Goal: Transaction & Acquisition: Purchase product/service

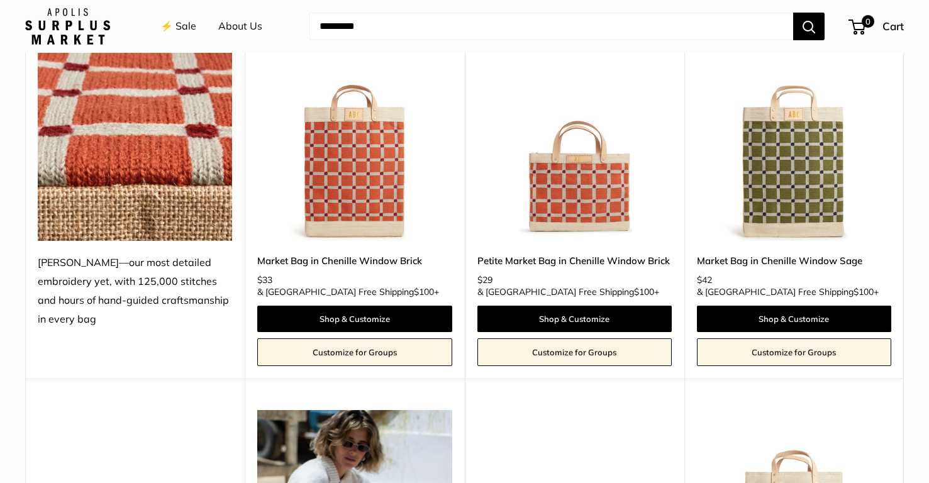
scroll to position [584, 0]
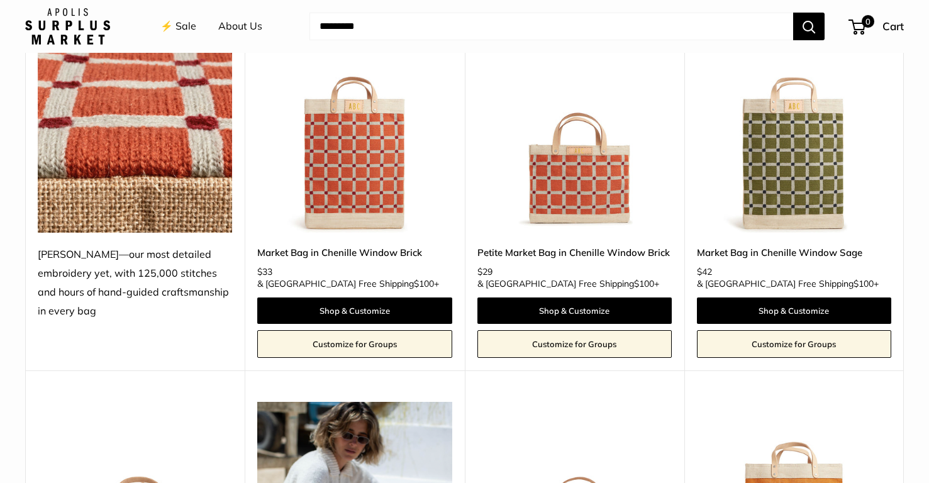
click at [0, 0] on img at bounding box center [0, 0] width 0 height 0
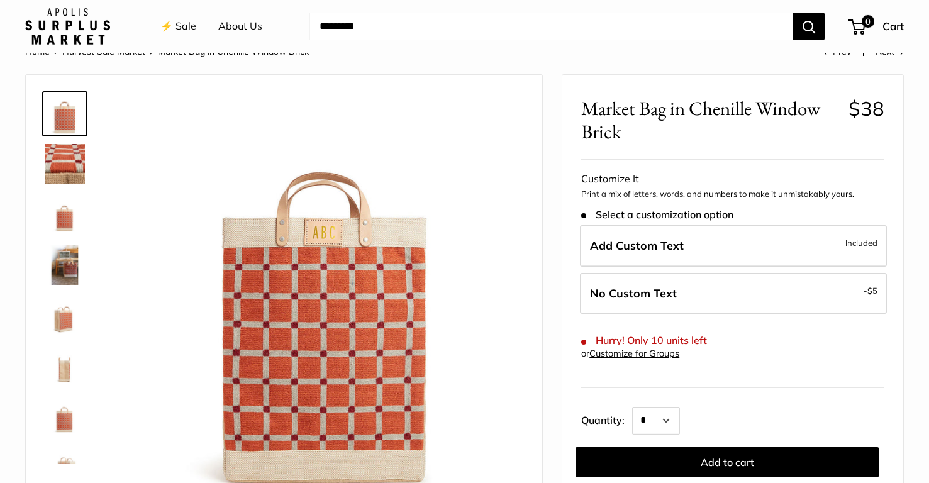
scroll to position [34, 0]
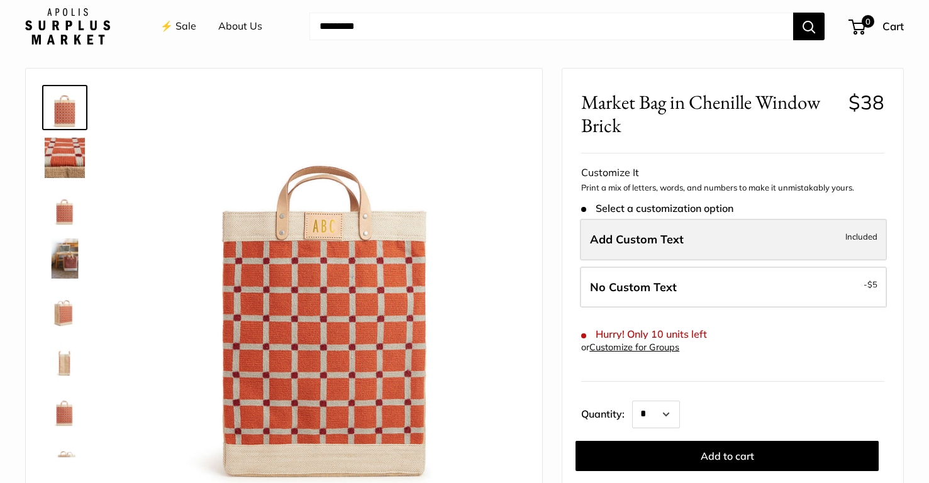
click at [602, 227] on label "Add Custom Text Included" at bounding box center [733, 240] width 307 height 42
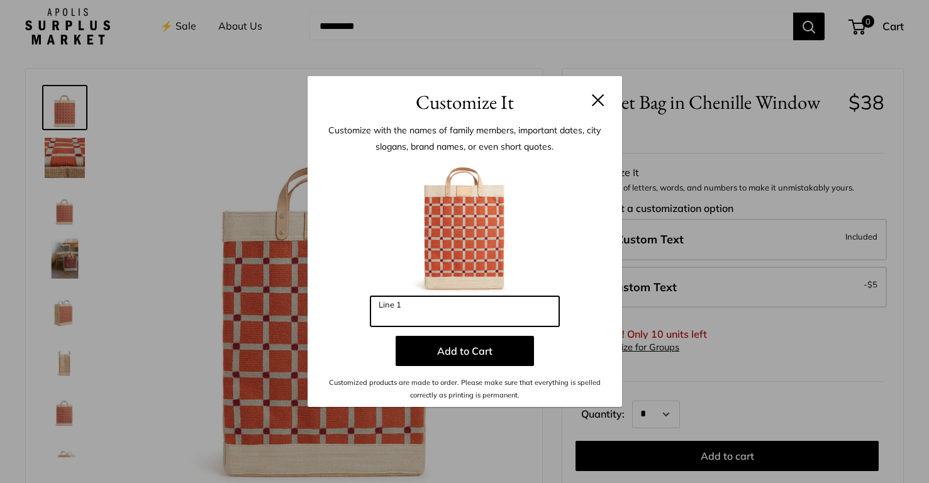
click at [460, 309] on input "Line 1" at bounding box center [464, 311] width 189 height 30
type input "***"
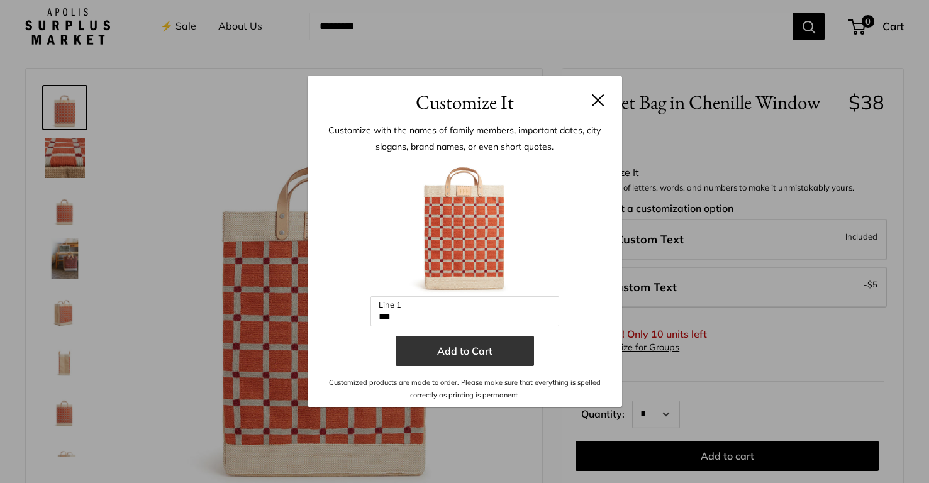
click at [465, 355] on button "Add to Cart" at bounding box center [465, 351] width 138 height 30
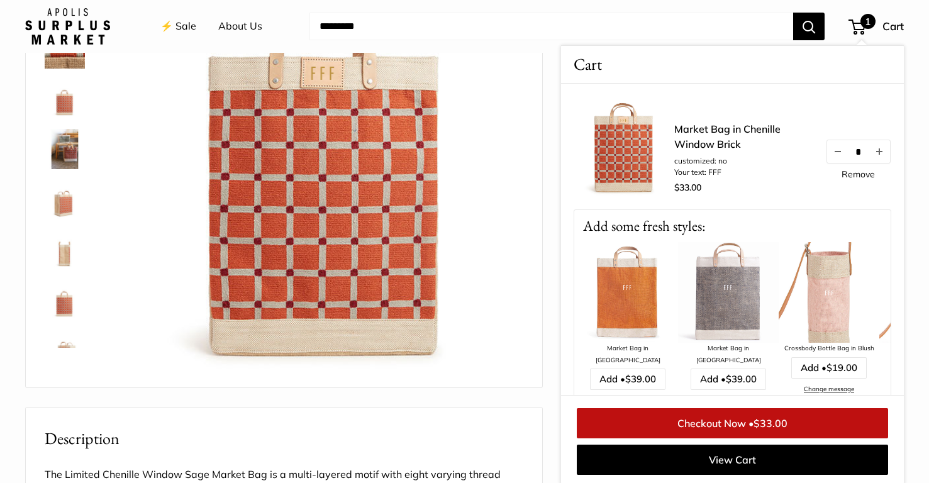
scroll to position [162, 0]
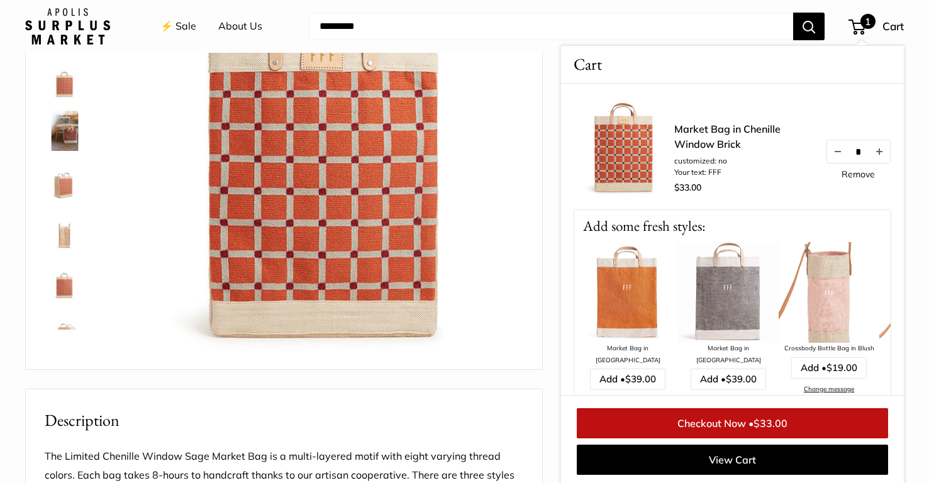
click at [715, 28] on input "Search..." at bounding box center [551, 27] width 484 height 28
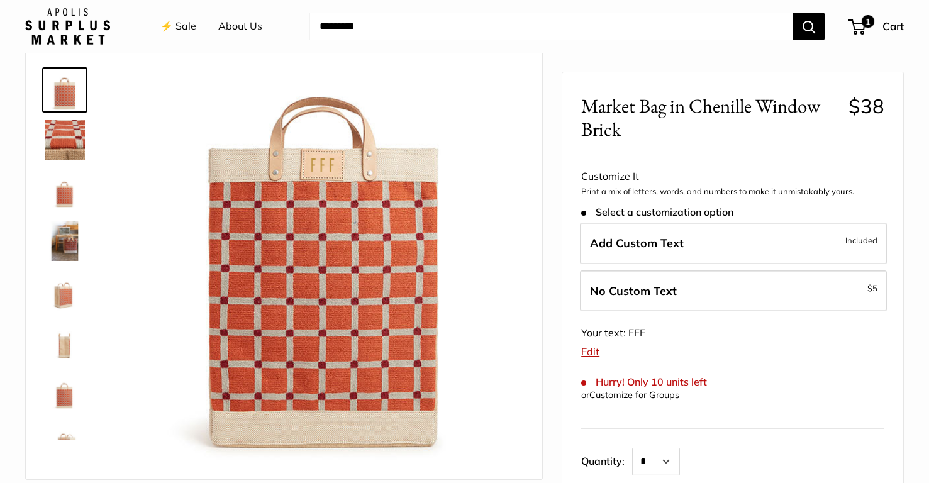
scroll to position [0, 0]
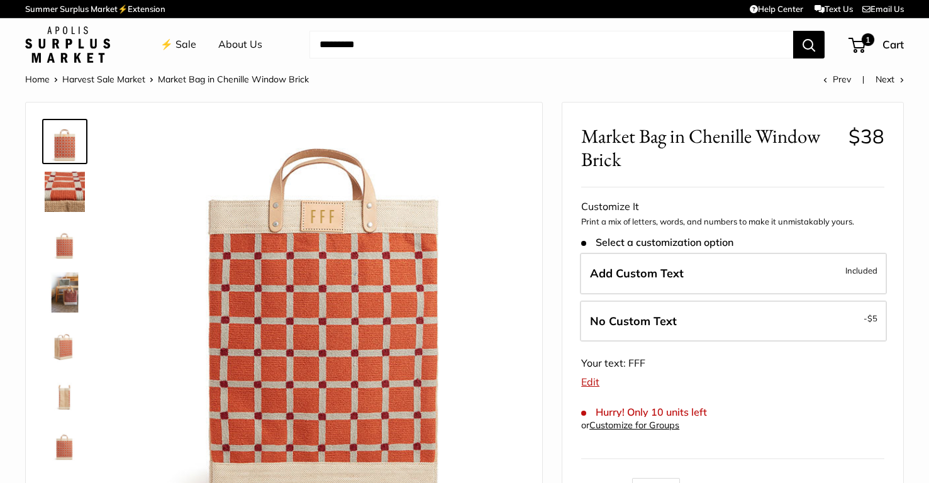
click at [187, 60] on li "⚡️ Sale" at bounding box center [178, 45] width 36 height 40
click at [182, 44] on link "⚡️ Sale" at bounding box center [178, 44] width 36 height 19
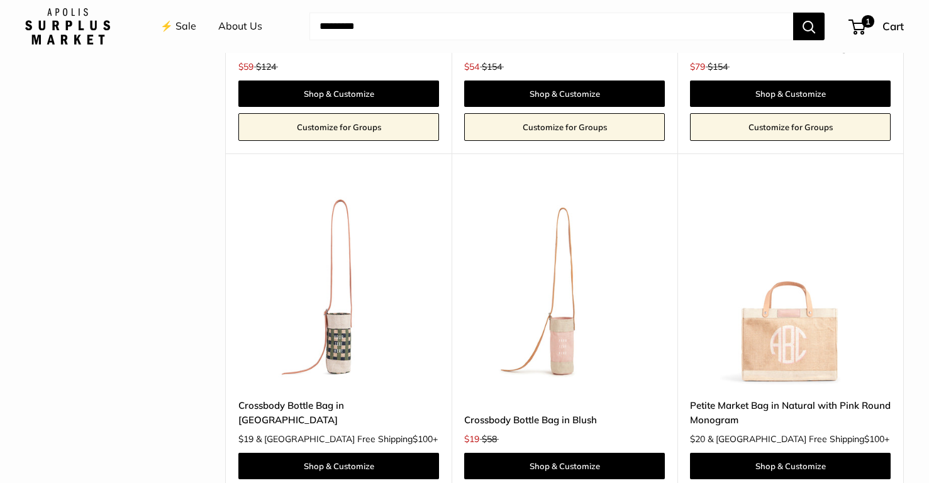
scroll to position [4031, 0]
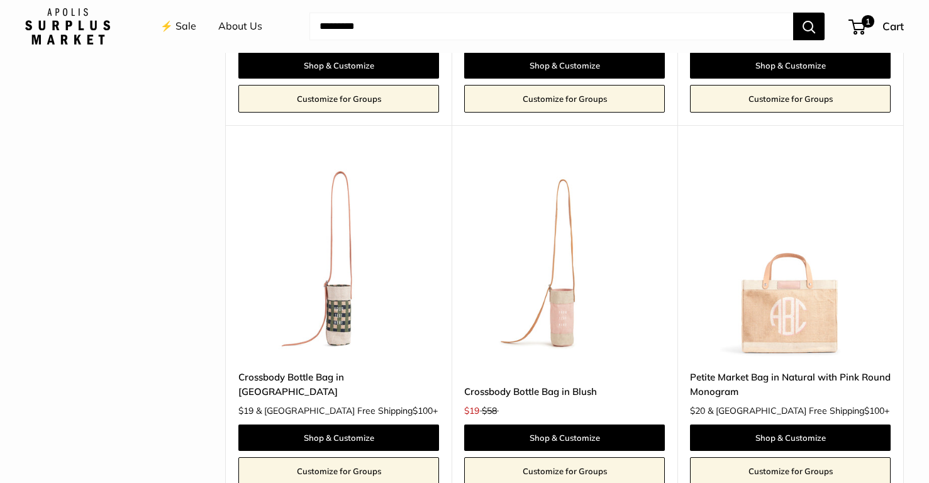
click at [0, 0] on img at bounding box center [0, 0] width 0 height 0
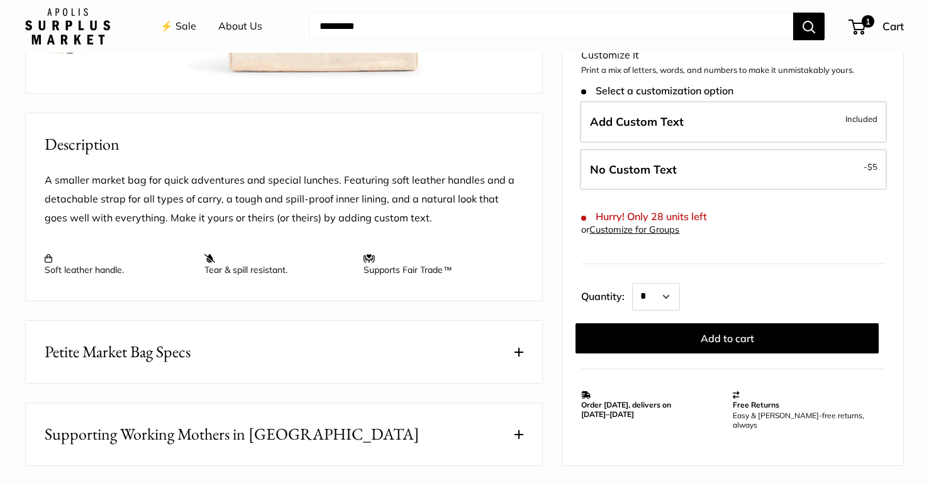
scroll to position [457, 0]
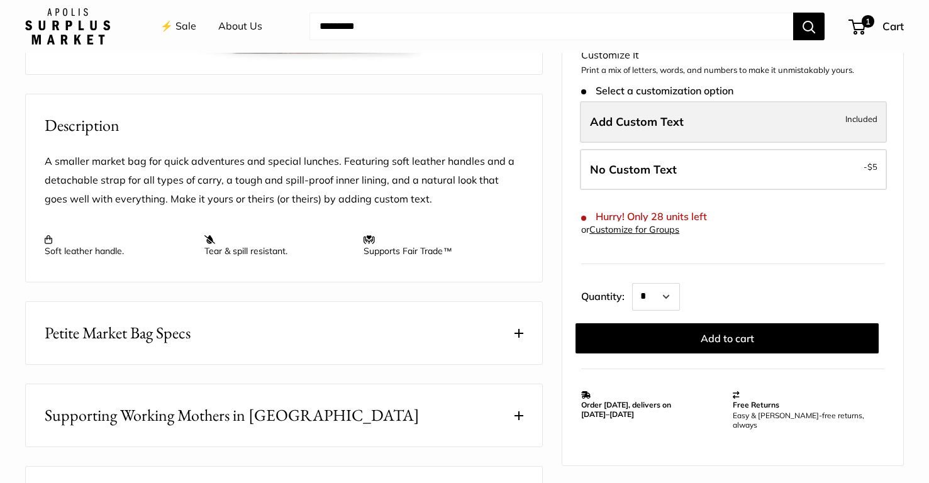
click at [662, 133] on label "Add Custom Text Included" at bounding box center [733, 122] width 307 height 42
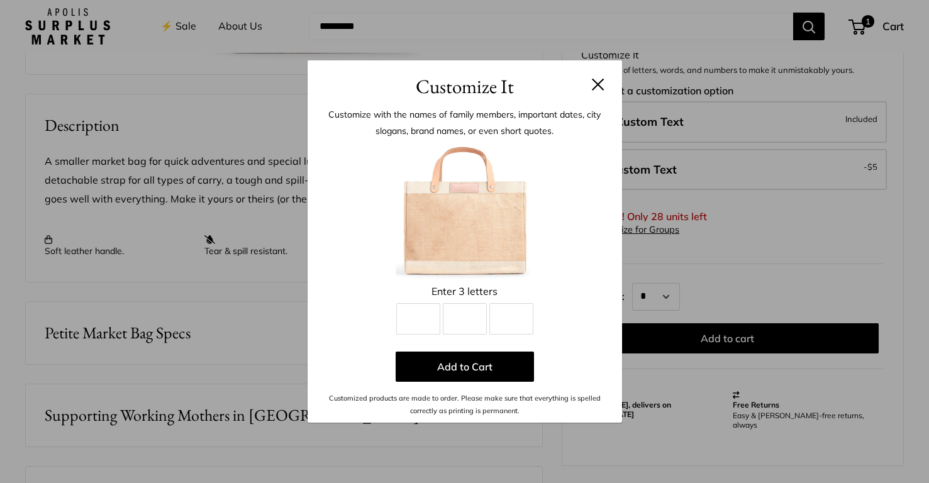
click at [474, 298] on div "Enter 3 letters" at bounding box center [464, 291] width 277 height 19
click at [443, 307] on input "Line 2" at bounding box center [465, 318] width 44 height 31
type input "*"
click at [420, 309] on input "Line 1" at bounding box center [418, 318] width 44 height 31
click at [562, 348] on div "Enter 3 letters Line 1 * Line 2 Line 3 Add to Cart Customized products are made…" at bounding box center [464, 279] width 277 height 275
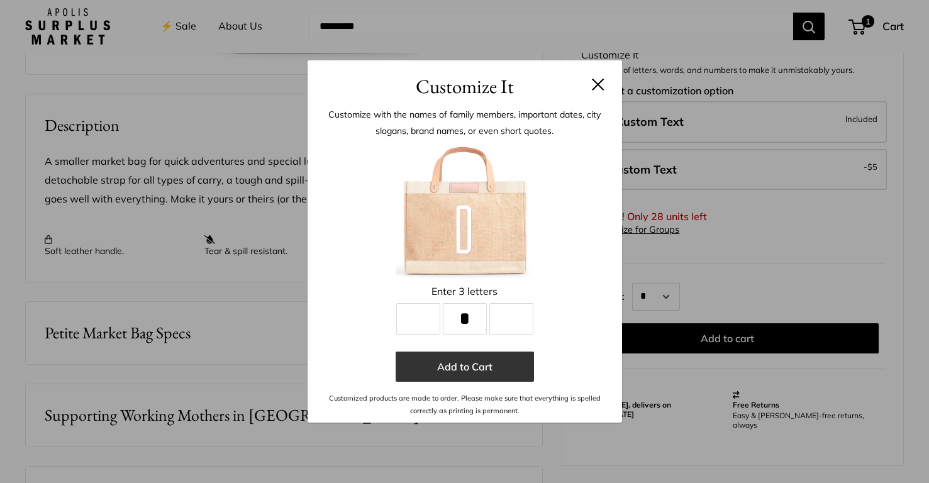
click at [512, 361] on button "Add to Cart" at bounding box center [465, 367] width 138 height 30
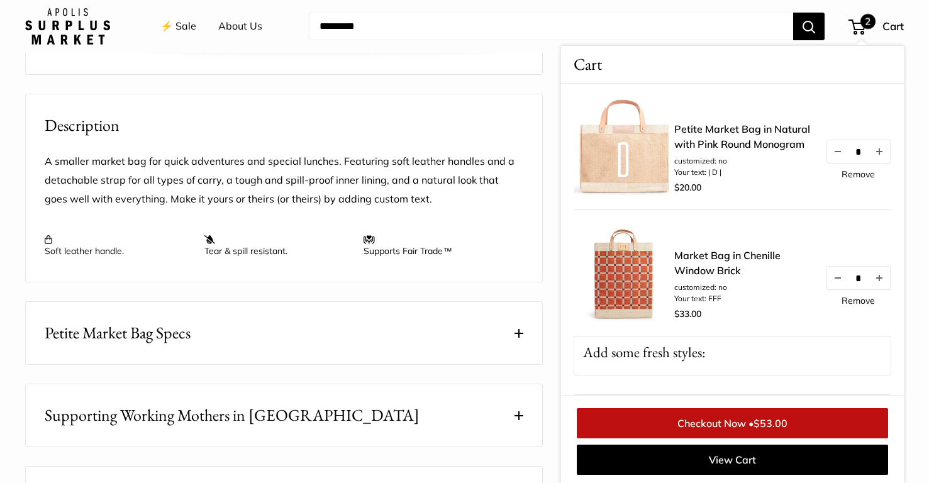
click at [744, 418] on link "Checkout Now • $53.00" at bounding box center [732, 423] width 311 height 30
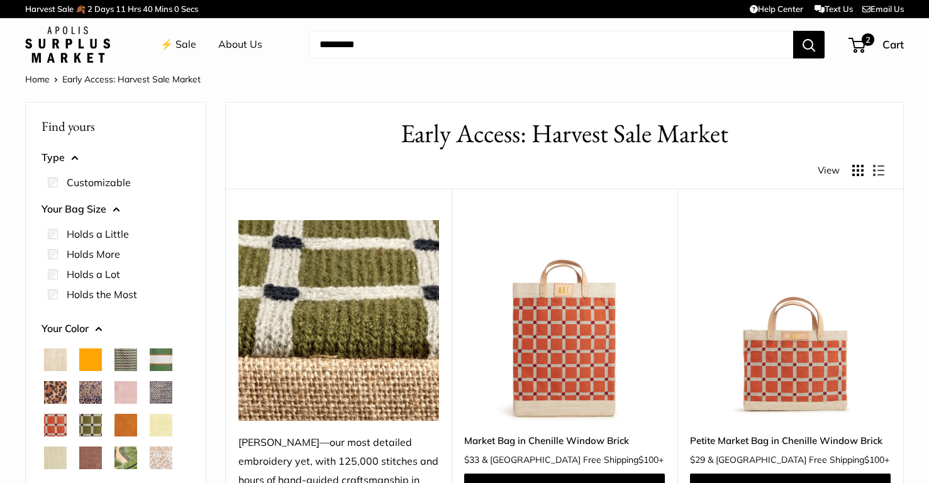
click at [79, 179] on label "Customizable" at bounding box center [99, 182] width 64 height 15
